Goal: Information Seeking & Learning: Learn about a topic

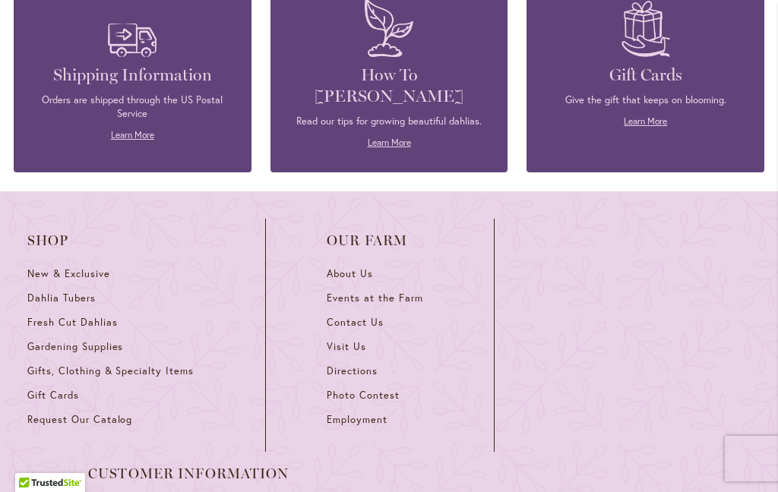
scroll to position [6654, 0]
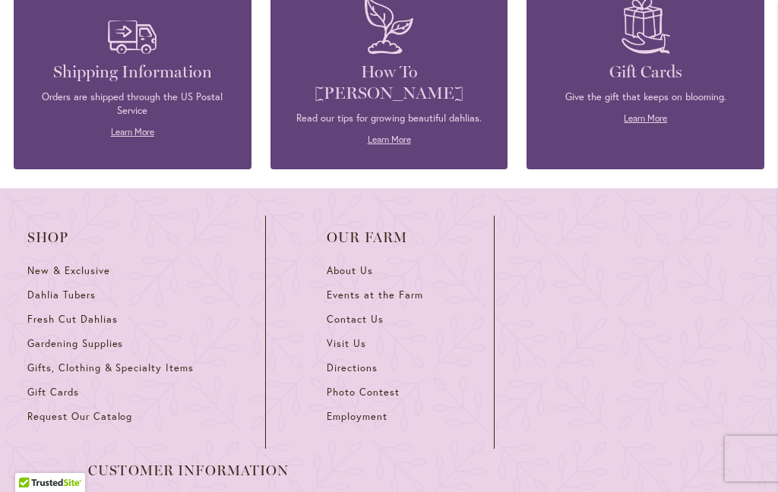
click at [74, 289] on span "Dahlia Tubers" at bounding box center [61, 295] width 68 height 13
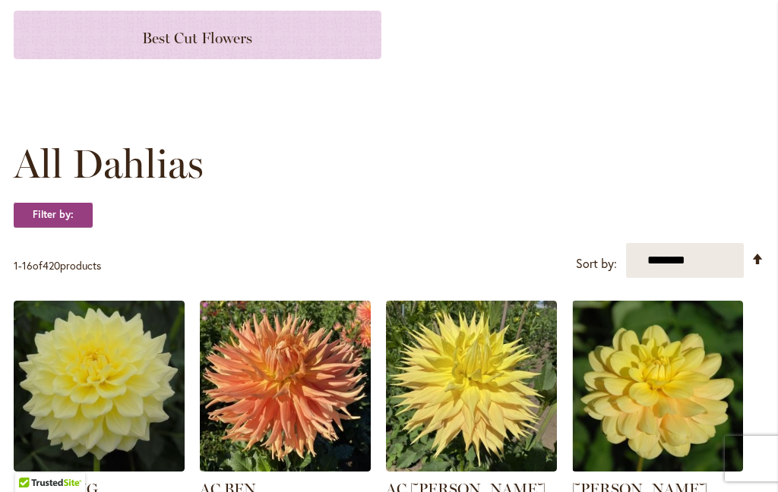
scroll to position [337, 0]
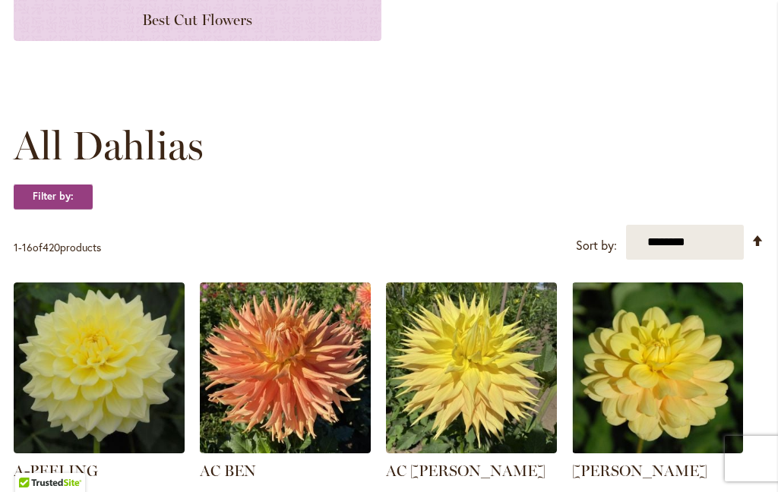
click at [120, 23] on h3 "Best Cut Flowers" at bounding box center [197, 16] width 331 height 17
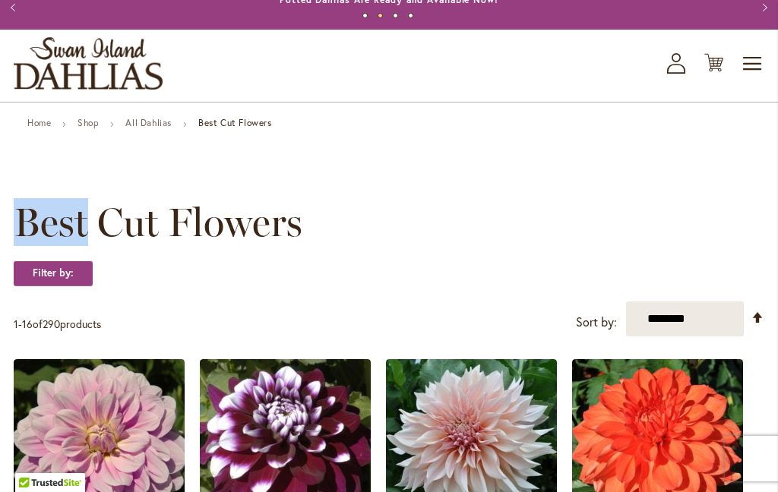
scroll to position [45, 0]
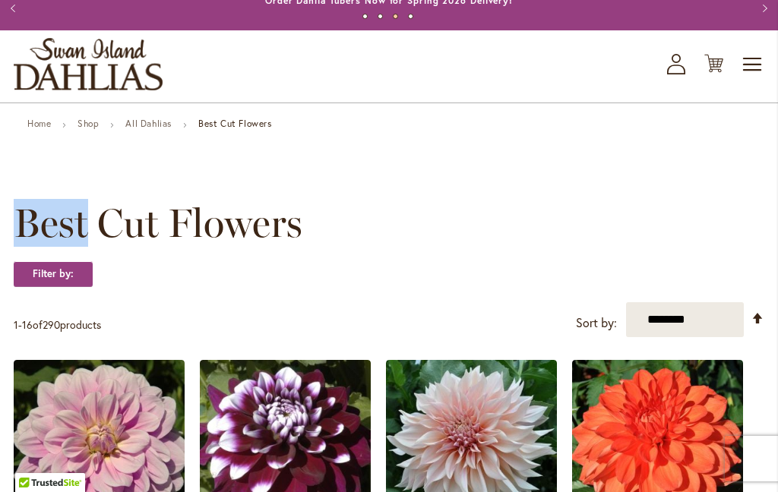
click at [165, 124] on link "All Dahlias" at bounding box center [148, 123] width 46 height 11
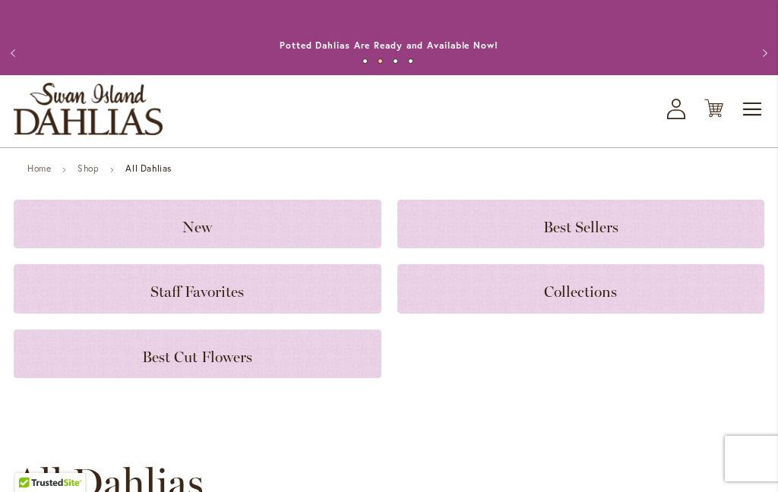
click at [562, 279] on div "Collections" at bounding box center [581, 288] width 368 height 49
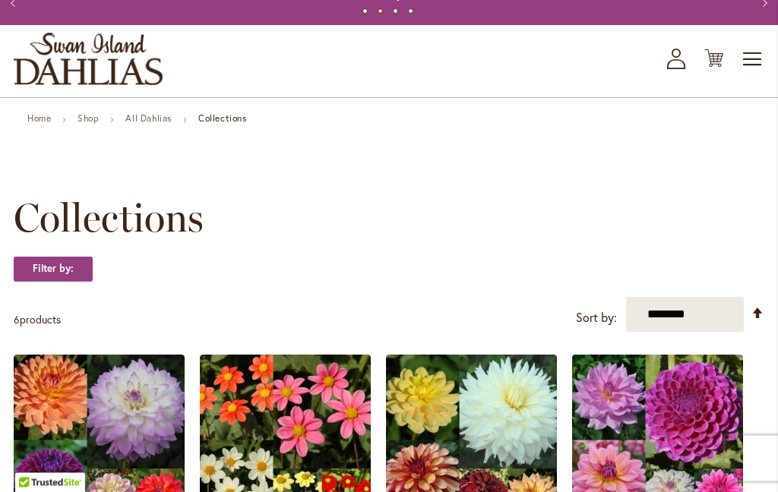
scroll to position [50, 0]
click at [153, 120] on link "All Dahlias" at bounding box center [148, 117] width 46 height 11
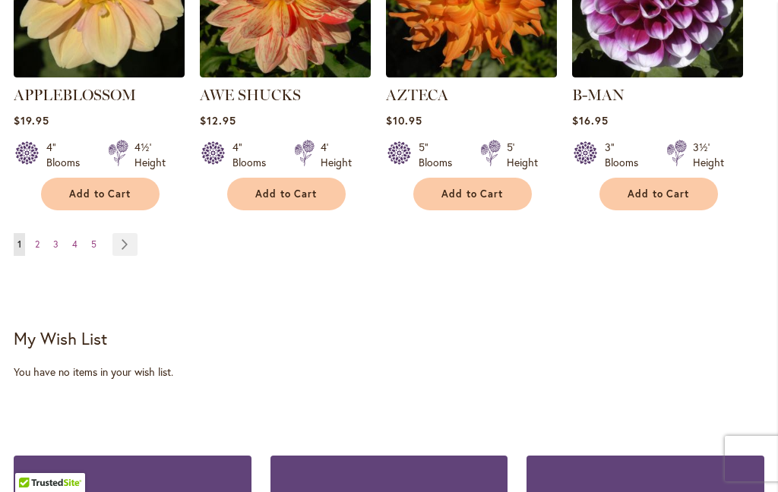
scroll to position [1701, 0]
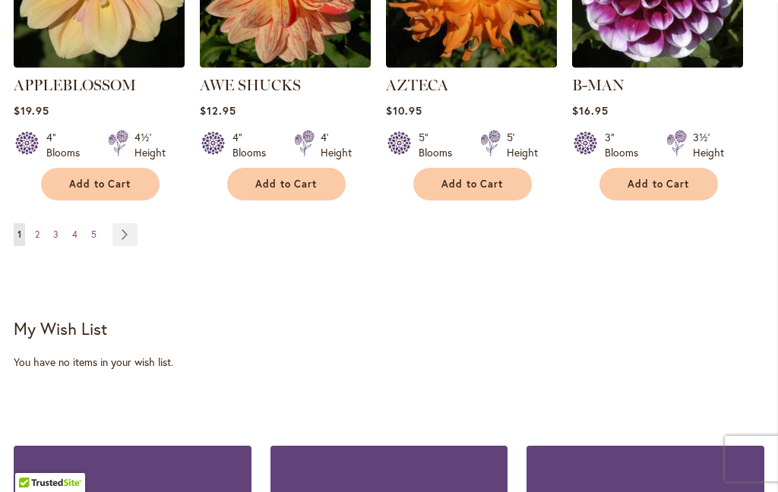
click at [43, 223] on link "Page 2" at bounding box center [37, 234] width 12 height 23
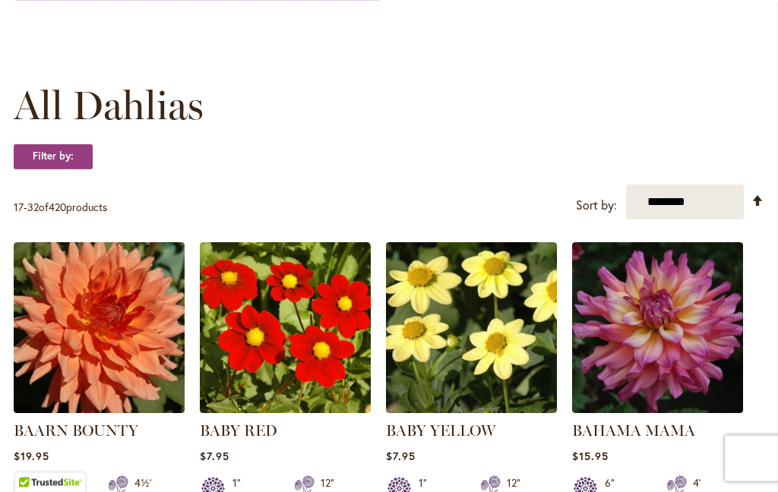
scroll to position [377, 0]
click at [669, 201] on select "**********" at bounding box center [685, 202] width 118 height 35
select select "****"
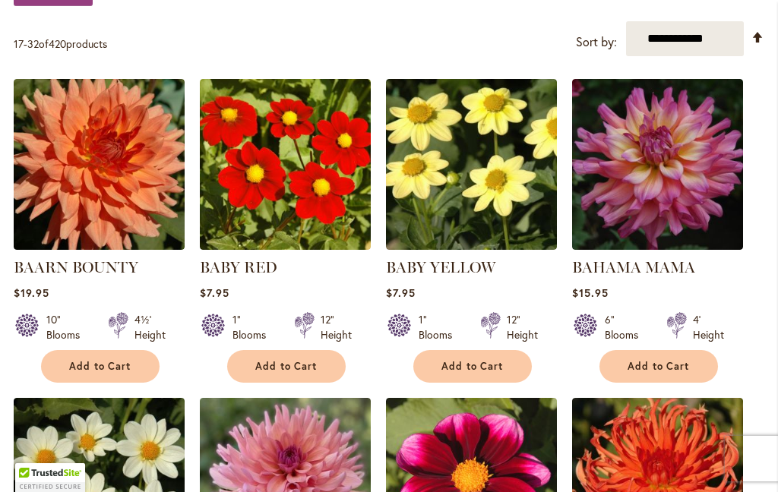
scroll to position [541, 0]
click at [333, 486] on img at bounding box center [285, 483] width 171 height 171
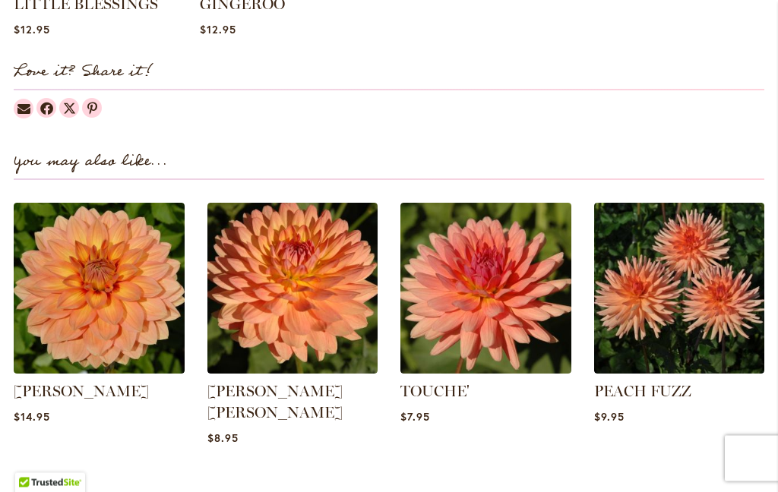
scroll to position [1785, 0]
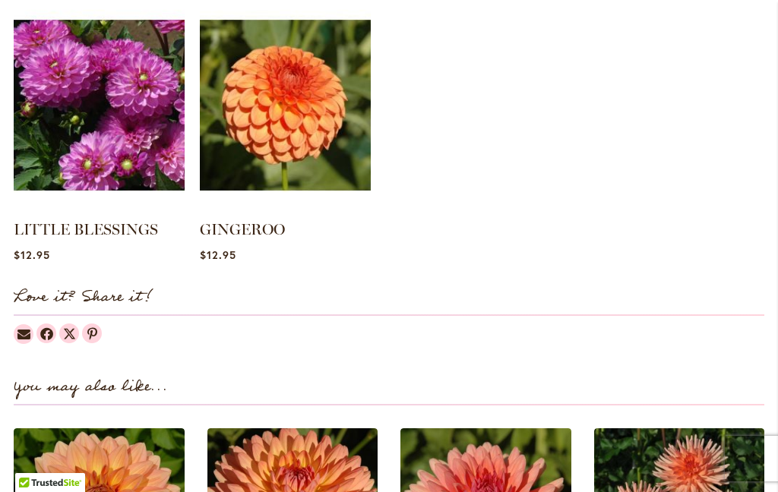
scroll to position [1539, 0]
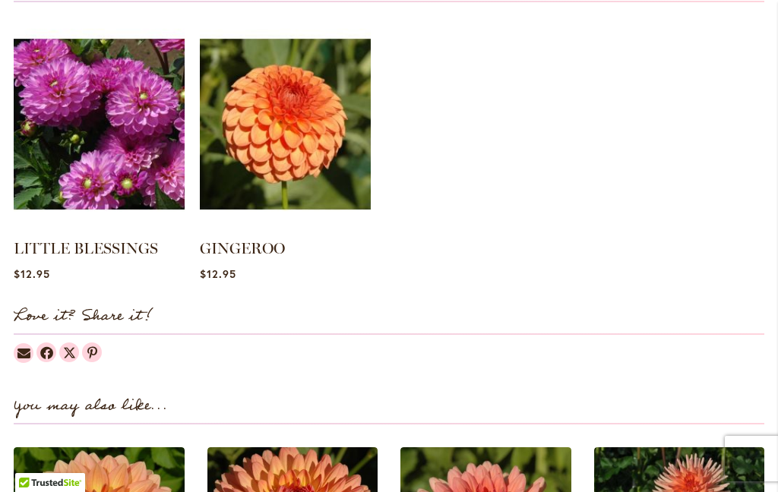
click at [286, 140] on img at bounding box center [285, 123] width 171 height 213
click at [291, 139] on img at bounding box center [285, 123] width 171 height 213
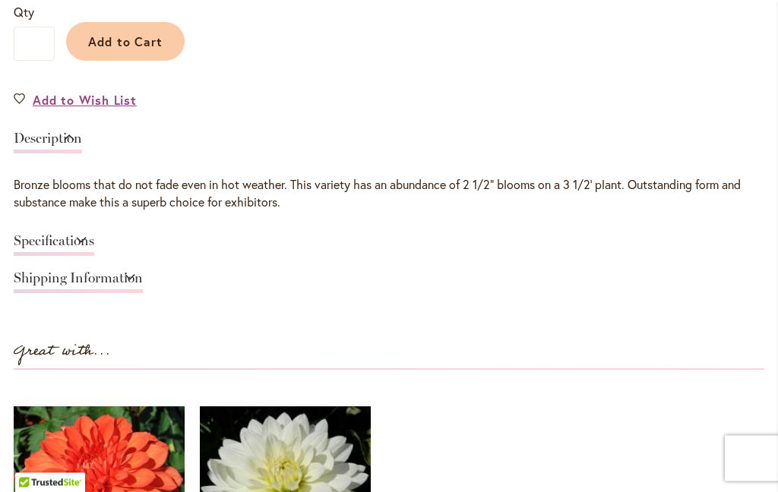
scroll to position [1170, 0]
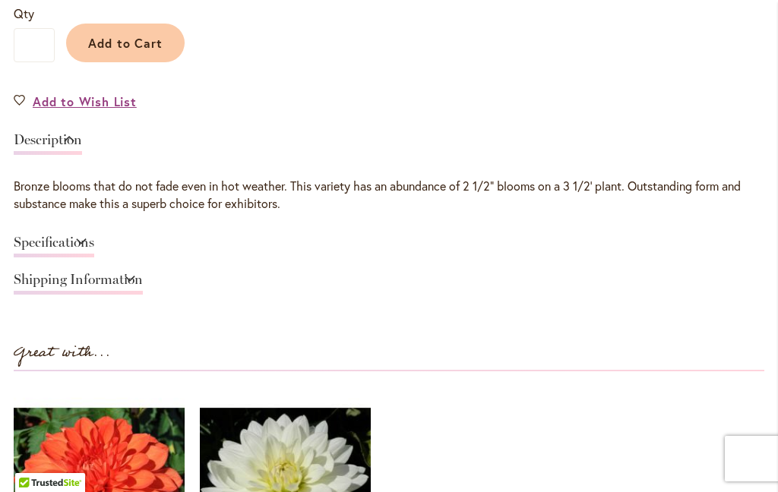
click at [52, 245] on link "Specifications" at bounding box center [54, 246] width 80 height 22
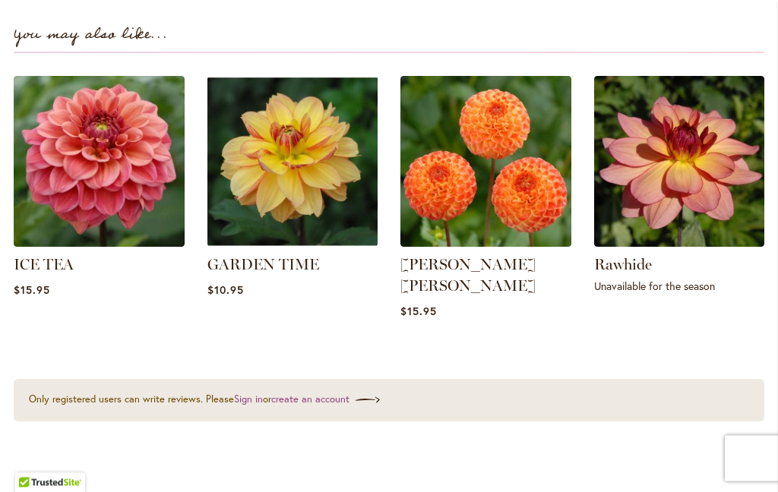
scroll to position [2198, 0]
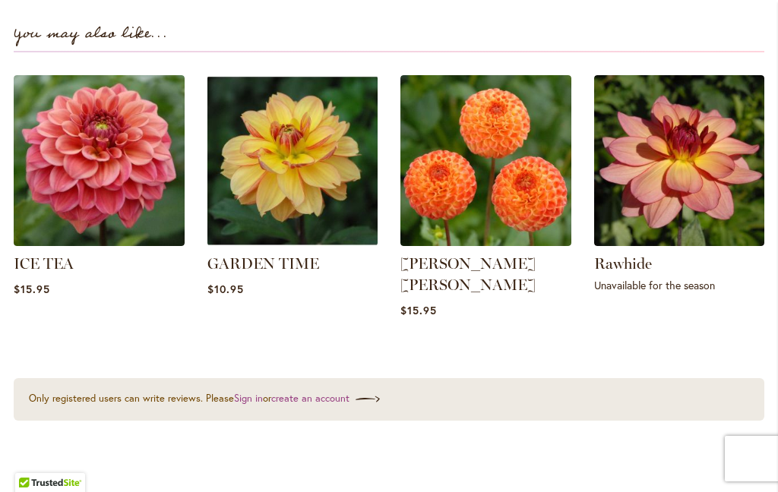
click at [515, 309] on div "You may also like... ICE TEA $15.95" at bounding box center [389, 177] width 750 height 342
click at [492, 190] on img at bounding box center [485, 160] width 171 height 171
click at [488, 127] on img at bounding box center [485, 160] width 171 height 171
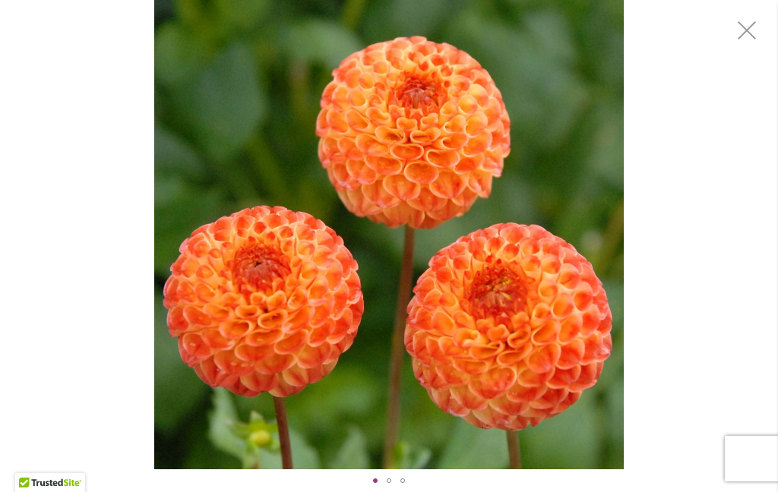
click at [382, 489] on div "GINGER WILLO" at bounding box center [389, 480] width 14 height 23
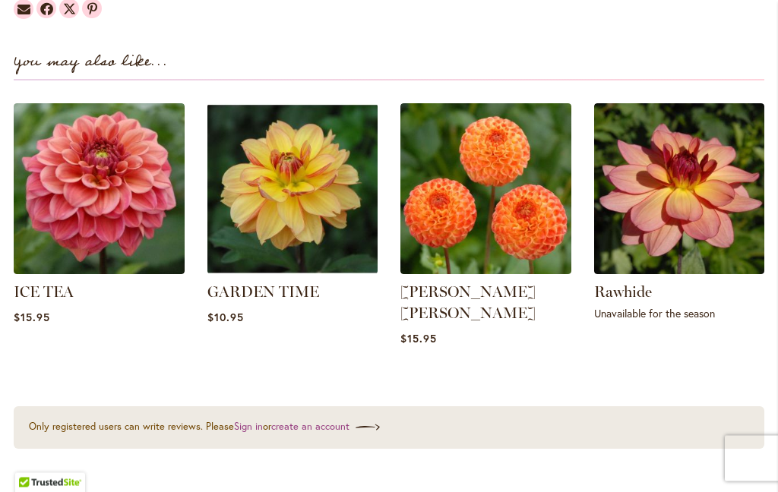
scroll to position [1905, 0]
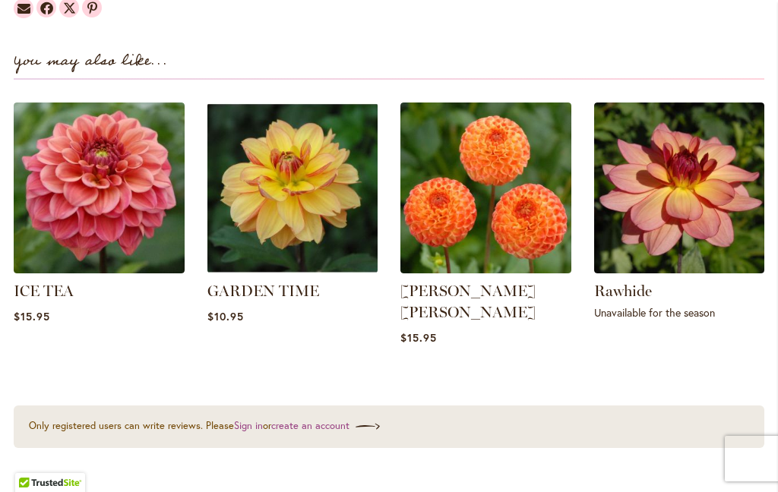
click at [670, 188] on img at bounding box center [679, 188] width 171 height 171
click at [663, 140] on img at bounding box center [679, 188] width 171 height 171
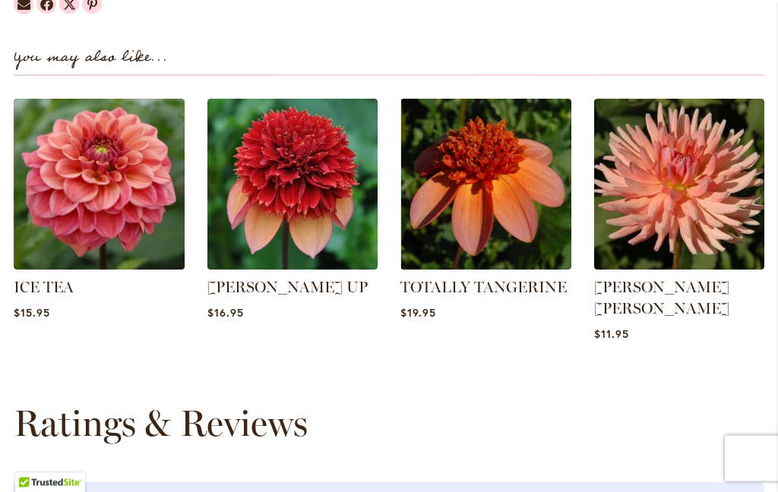
scroll to position [1857, 0]
click at [437, 419] on div "Ratings & Reviews" at bounding box center [389, 423] width 750 height 43
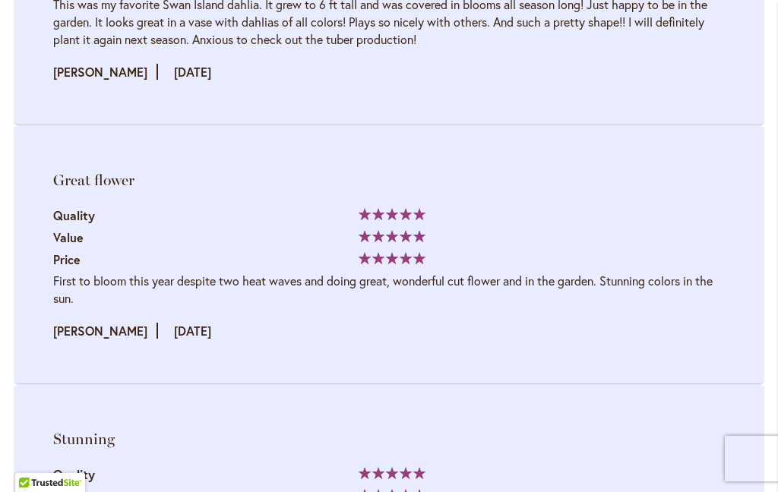
scroll to position [2765, 0]
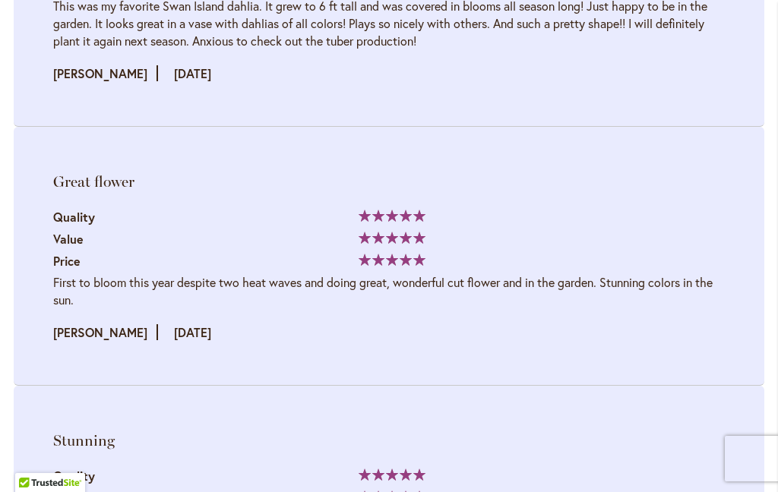
click at [390, 254] on span "100%" at bounding box center [391, 260] width 67 height 12
click at [75, 253] on span "Price" at bounding box center [66, 261] width 27 height 16
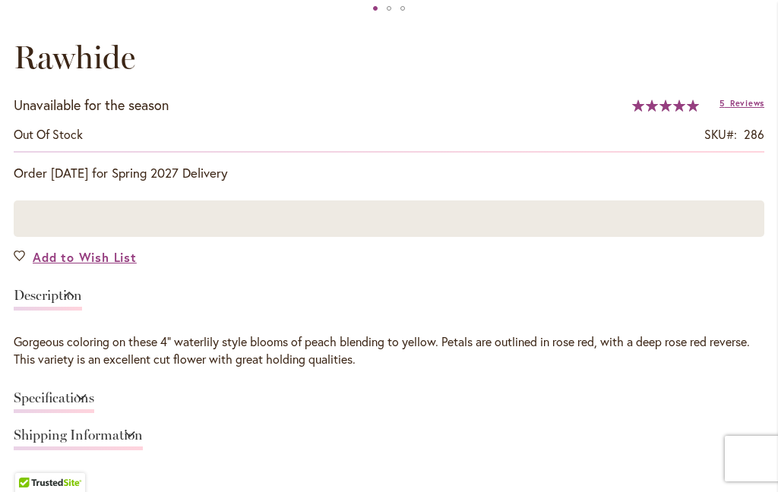
scroll to position [983, 0]
click at [132, 216] on div at bounding box center [389, 219] width 750 height 36
click at [198, 273] on div "Rawhide Unavailable for the season Out of stock SKU 286 Rating: 100 % of 100 5 …" at bounding box center [389, 462] width 750 height 853
click at [162, 260] on div "Add to Wish List" at bounding box center [389, 257] width 750 height 17
click at [194, 252] on div "Add to Wish List" at bounding box center [389, 257] width 750 height 17
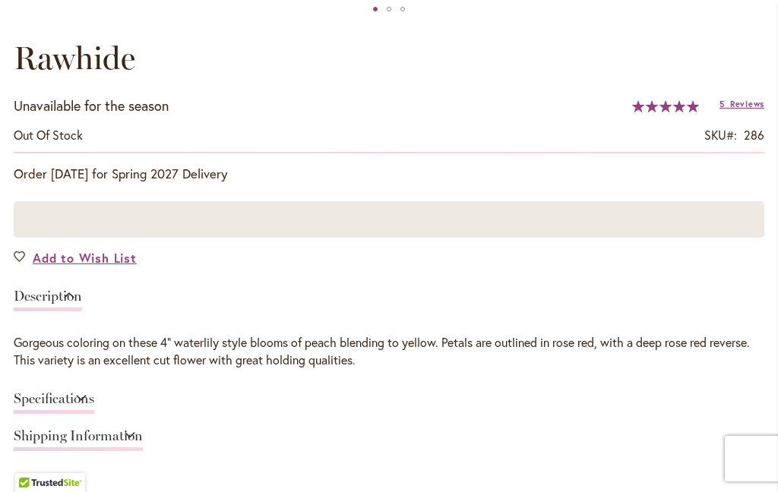
click at [187, 262] on div "Add to Wish List" at bounding box center [389, 257] width 750 height 17
click at [196, 229] on div at bounding box center [389, 219] width 750 height 36
click at [200, 219] on div at bounding box center [389, 219] width 750 height 36
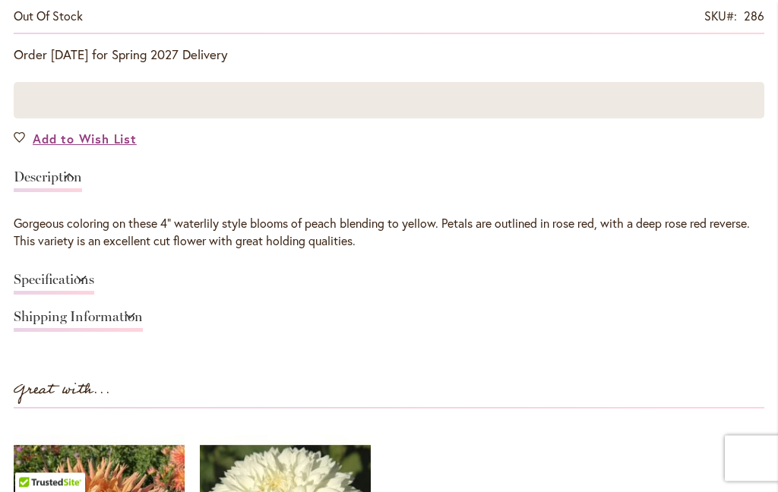
scroll to position [1102, 0]
click at [56, 280] on link "Specifications" at bounding box center [54, 284] width 80 height 22
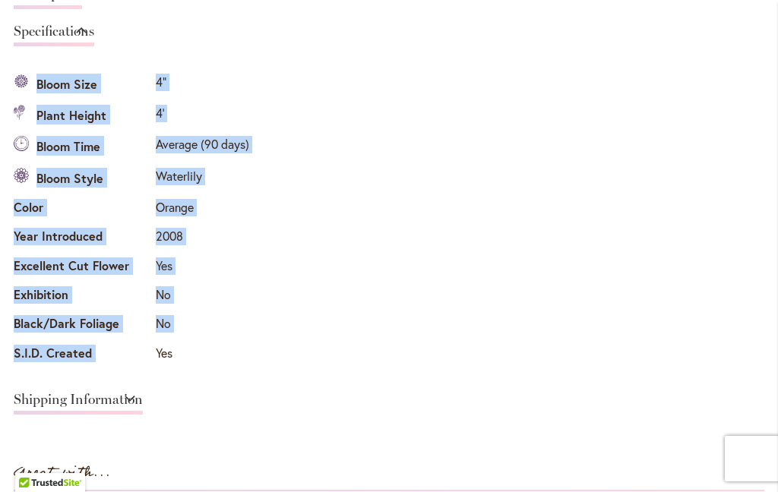
scroll to position [1292, 0]
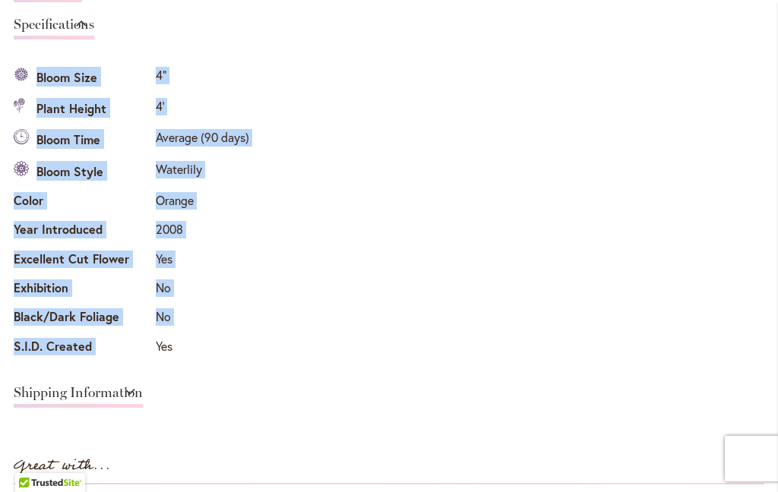
click at [381, 223] on div "Specifications Bloom Size 4" Plant Height 4' Bloom Time Average (90 days) Bloom…" at bounding box center [389, 212] width 750 height 300
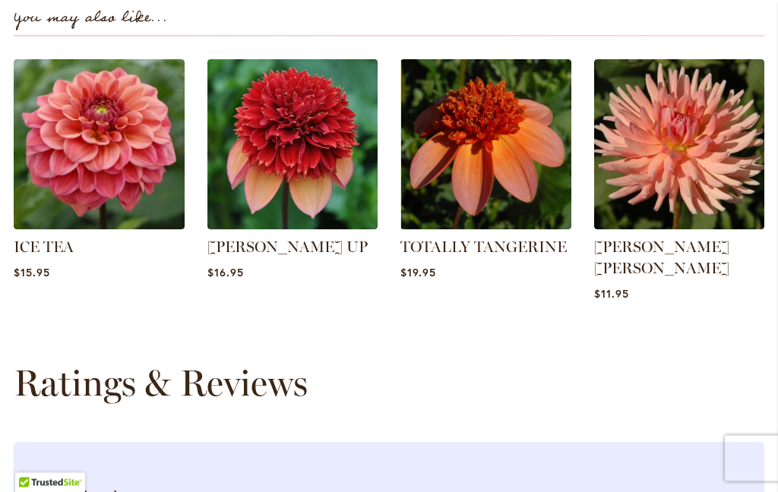
scroll to position [2163, 0]
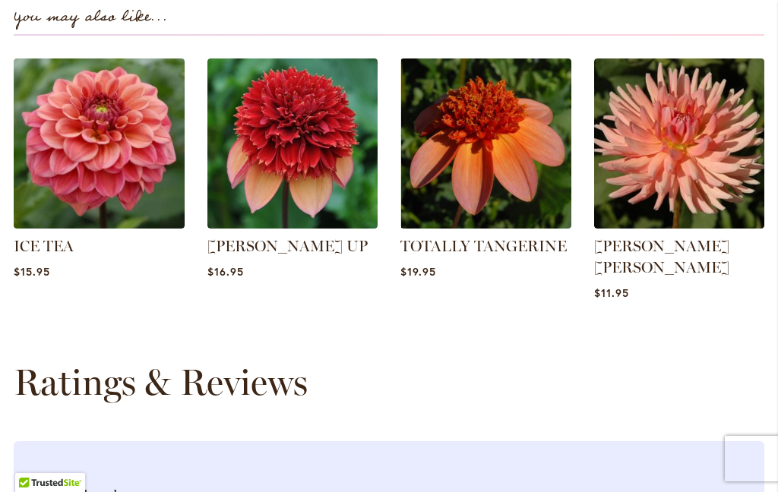
click at [426, 24] on div "You may also like..." at bounding box center [389, 12] width 750 height 46
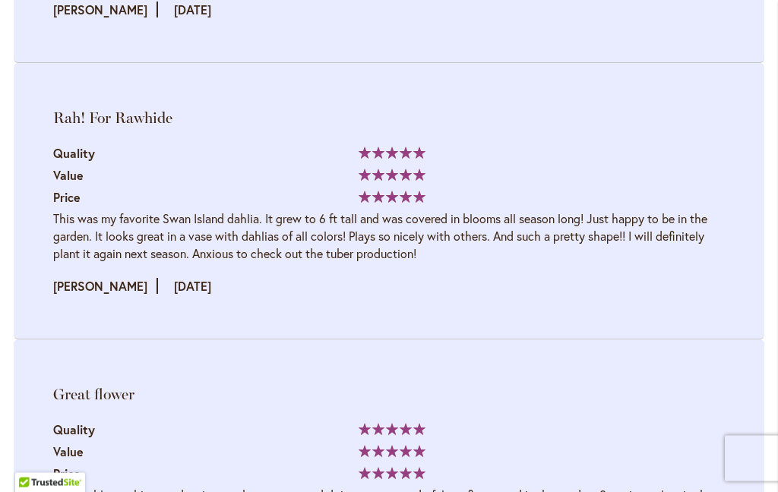
scroll to position [2817, 0]
click at [375, 224] on div "This was my favorite Swan Island dahlia. It grew to 6 ft tall and was covered i…" at bounding box center [388, 236] width 671 height 52
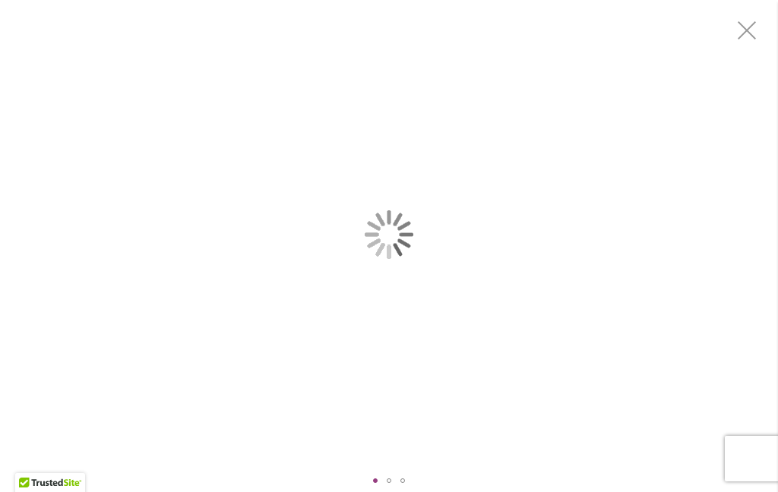
scroll to position [0, 0]
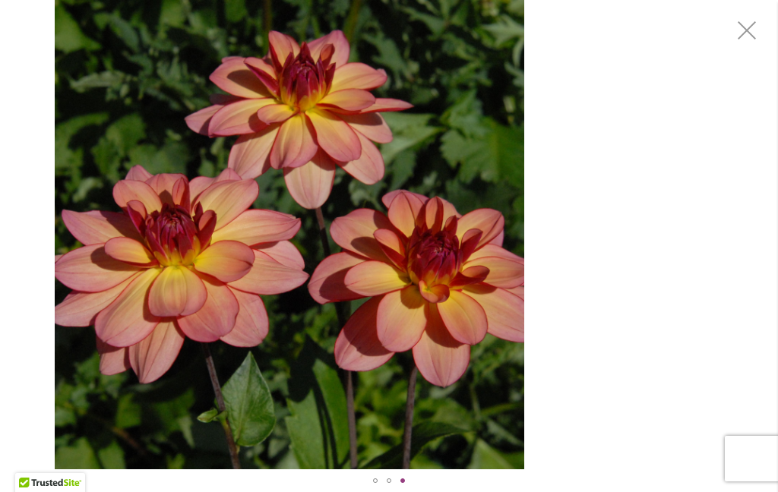
click at [398, 203] on img "Rawhide" at bounding box center [289, 234] width 469 height 469
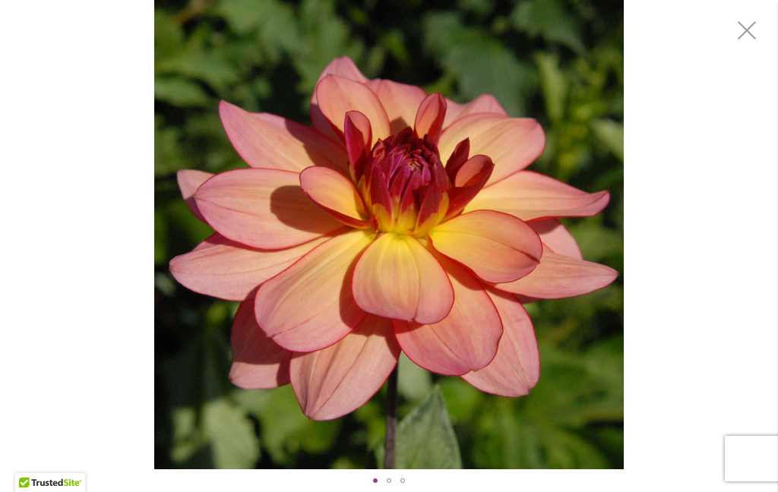
click at [415, 233] on img "Rawhide" at bounding box center [388, 234] width 469 height 469
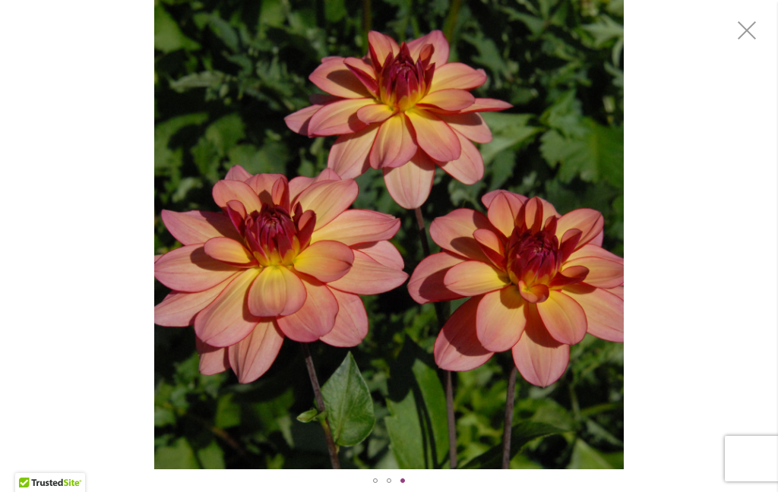
click at [357, 99] on img "Rawhide" at bounding box center [388, 234] width 469 height 469
click at [330, 197] on img "Rawhide" at bounding box center [388, 234] width 469 height 469
click at [326, 193] on img "Rawhide" at bounding box center [388, 234] width 469 height 469
